Goal: Transaction & Acquisition: Purchase product/service

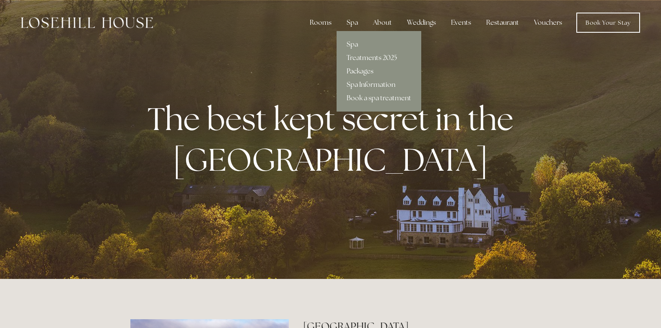
click at [358, 67] on link "Packages" at bounding box center [379, 71] width 85 height 13
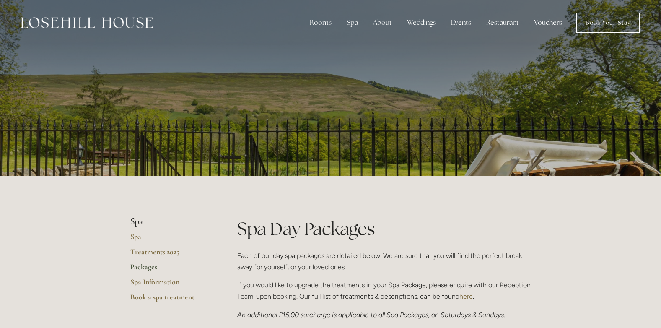
click at [549, 21] on link "Vouchers" at bounding box center [547, 22] width 41 height 17
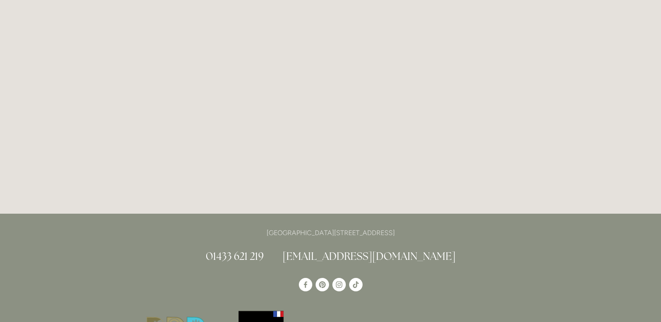
scroll to position [176, 0]
